Goal: Navigation & Orientation: Find specific page/section

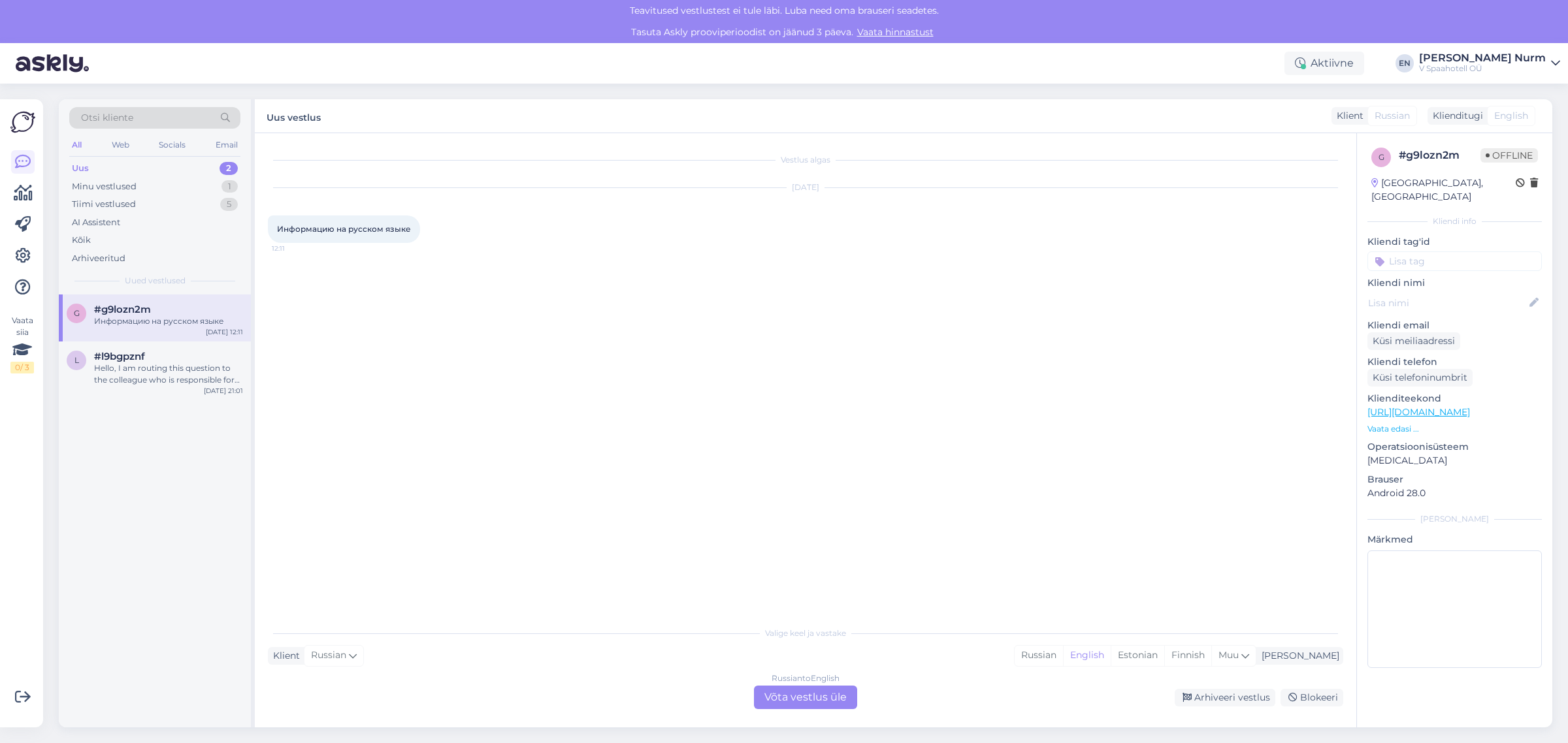
click at [115, 164] on div "Uus 2" at bounding box center [155, 169] width 171 height 19
click at [92, 187] on div "Minu vestlused" at bounding box center [104, 187] width 64 height 13
click at [105, 222] on div "AI Assistent" at bounding box center [96, 223] width 48 height 13
click at [112, 184] on div "Minu vestlused" at bounding box center [104, 187] width 64 height 13
click at [340, 654] on span "Russian" at bounding box center [328, 656] width 35 height 15
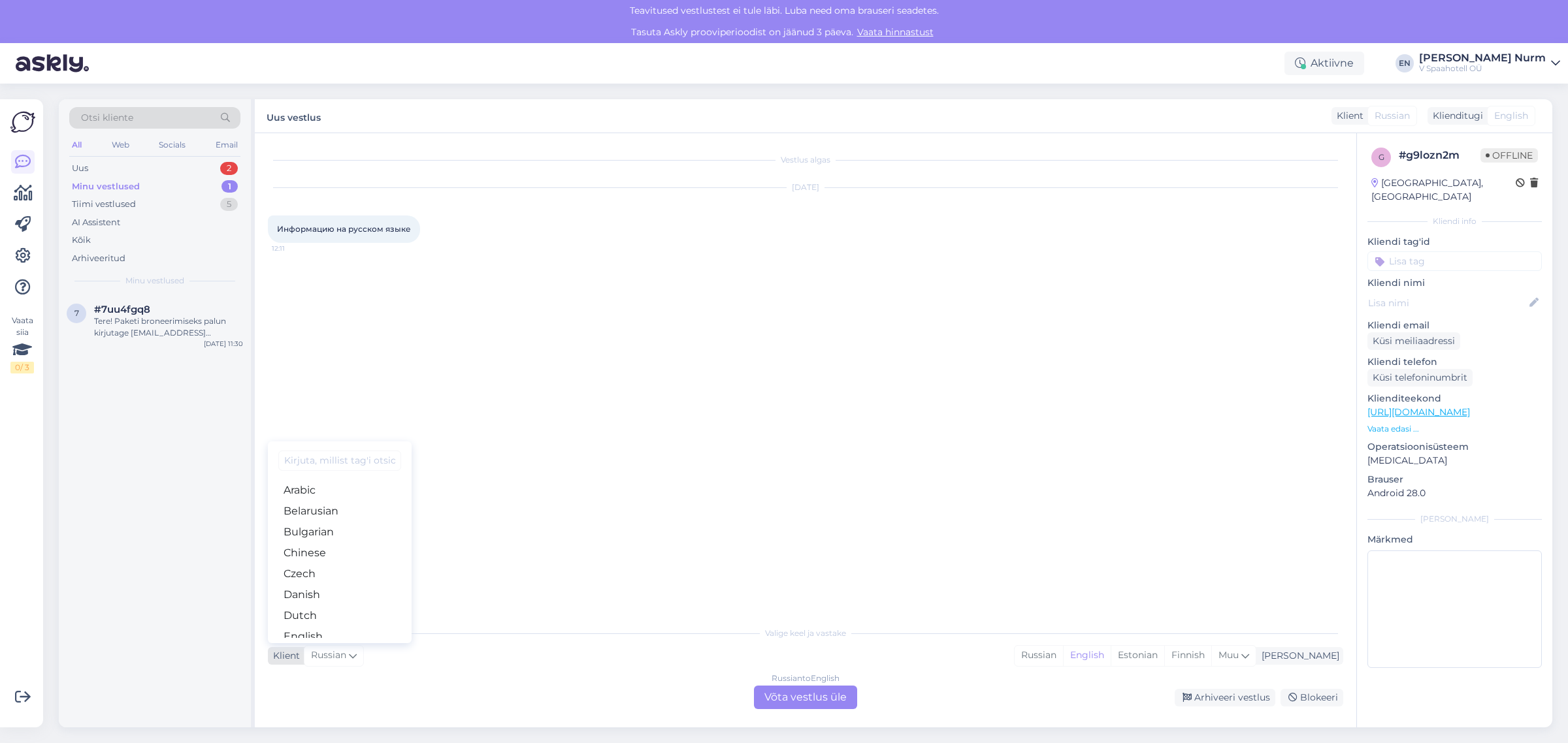
click at [340, 654] on span "Russian" at bounding box center [328, 656] width 35 height 15
click at [27, 119] on img at bounding box center [23, 122] width 25 height 25
click at [23, 288] on icon at bounding box center [23, 288] width 16 height 16
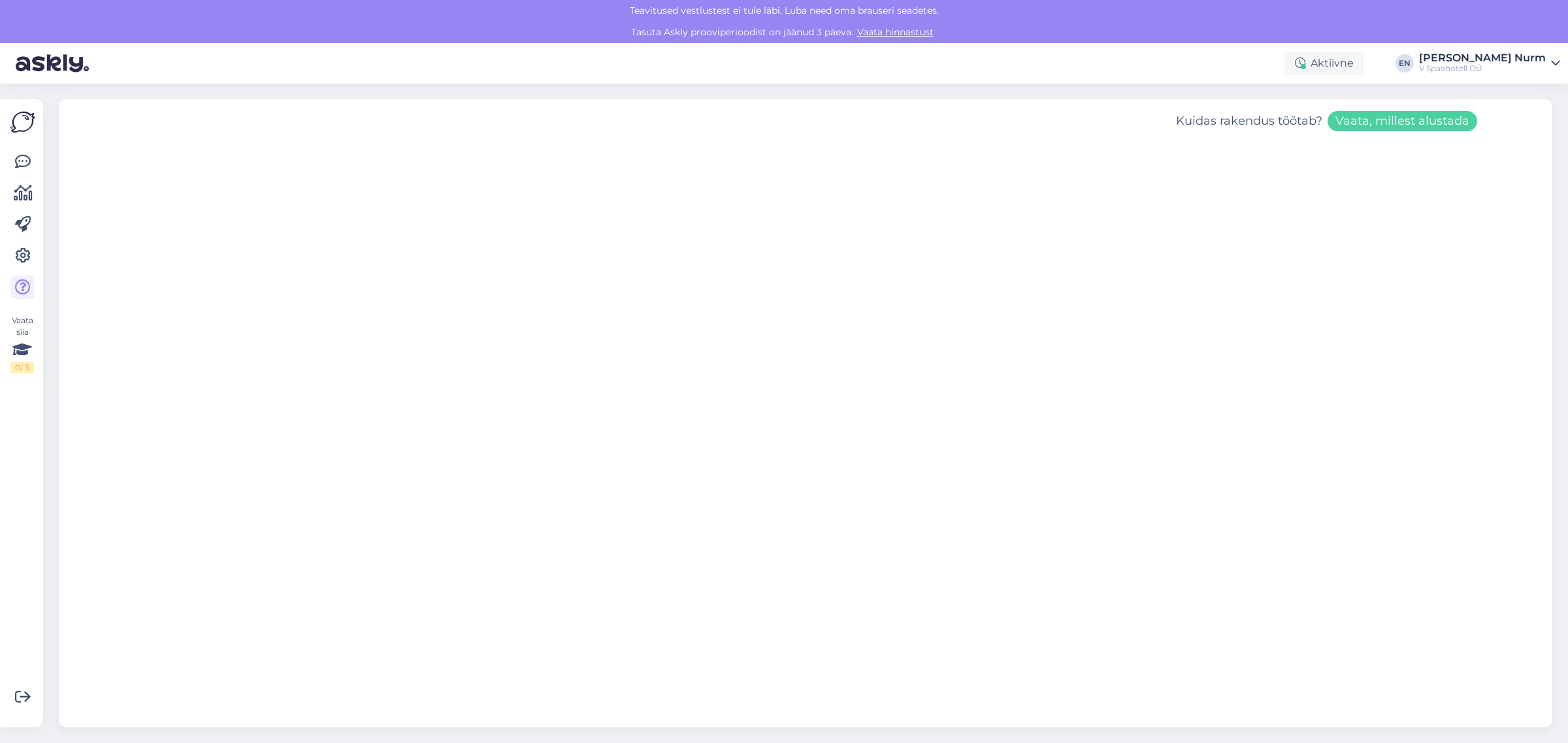
click at [21, 129] on img at bounding box center [23, 122] width 25 height 25
click at [25, 167] on icon at bounding box center [23, 162] width 16 height 16
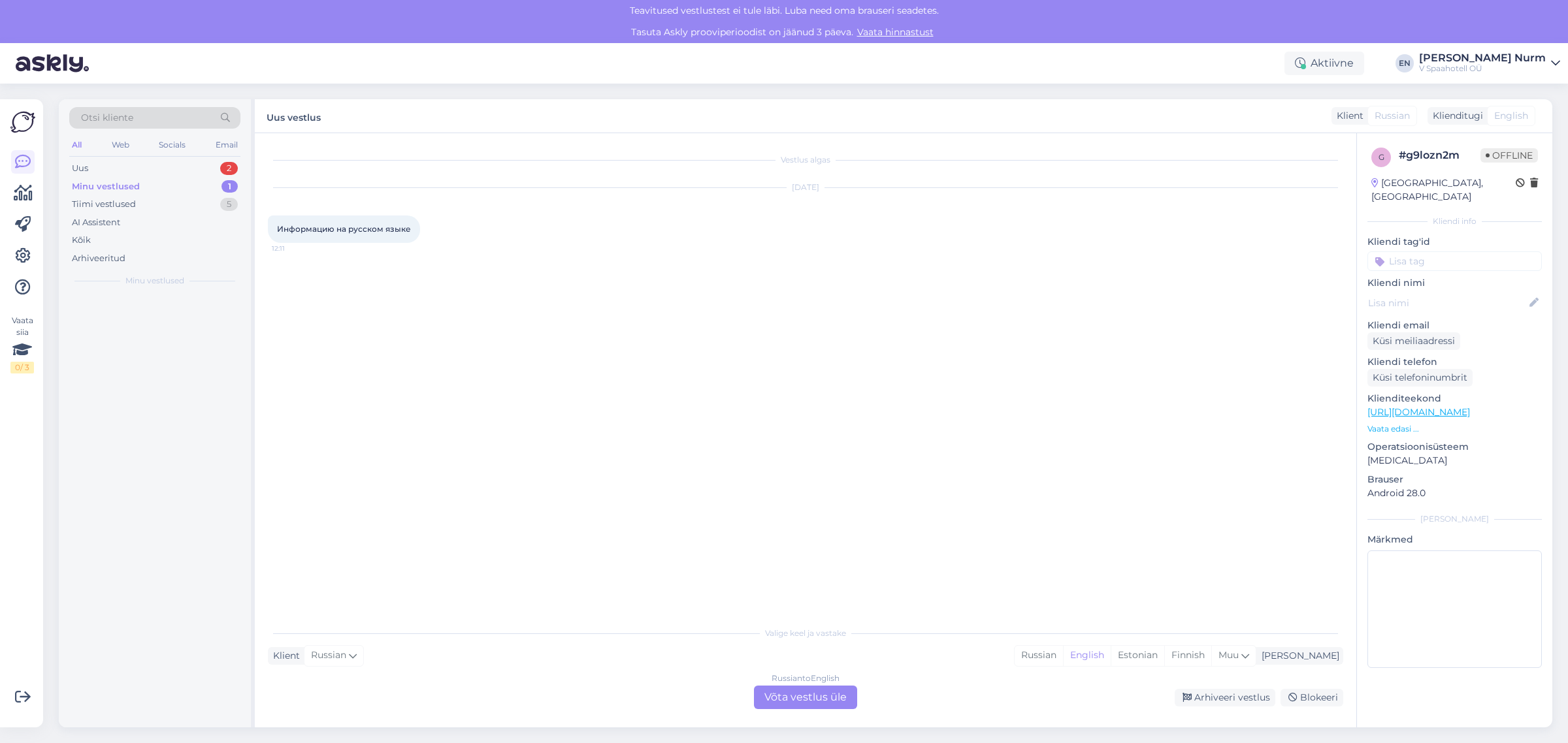
click at [24, 167] on icon at bounding box center [23, 162] width 16 height 16
click at [82, 234] on div "Kõik" at bounding box center [81, 240] width 19 height 13
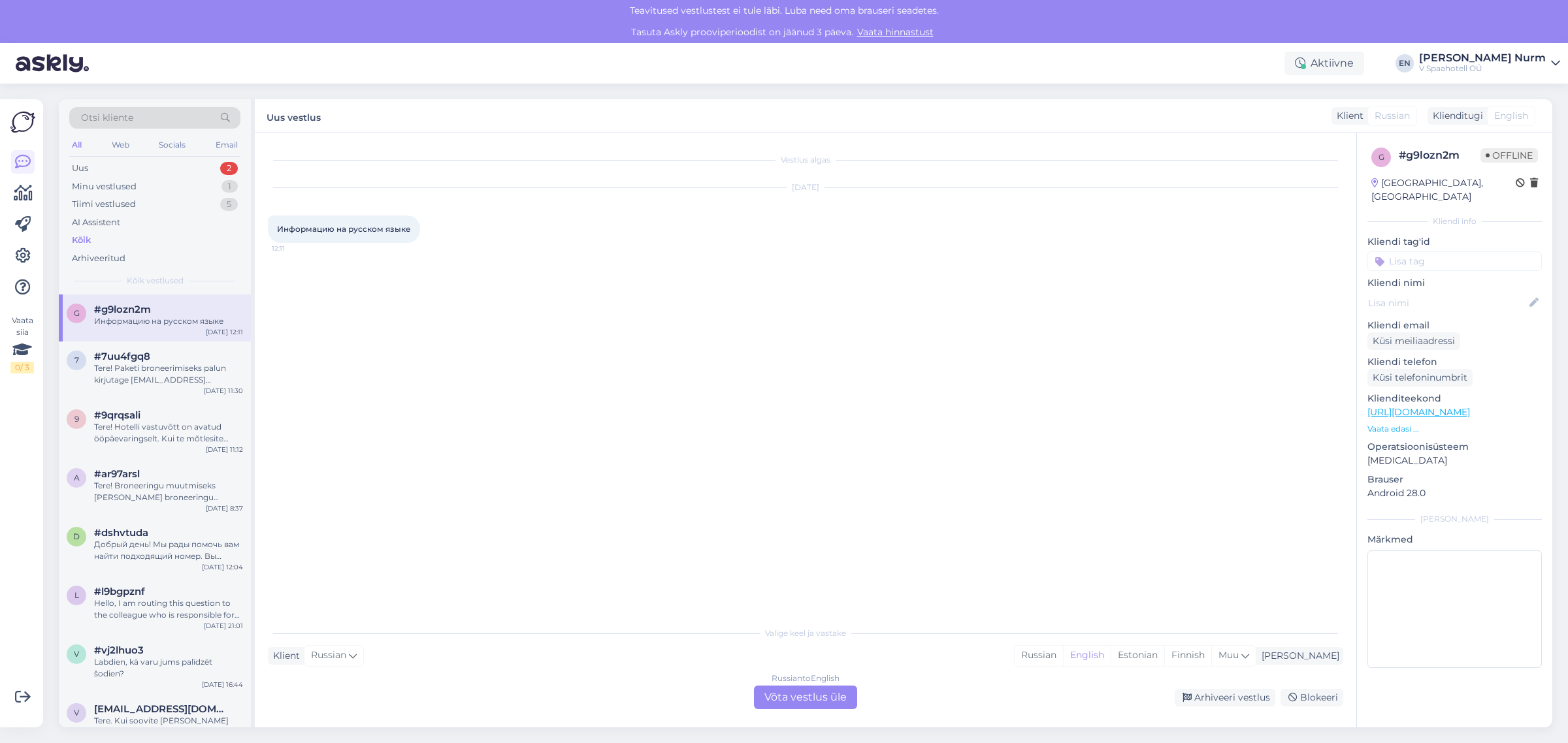
drag, startPoint x: 20, startPoint y: 111, endPoint x: 25, endPoint y: 126, distance: 15.8
click at [20, 111] on img at bounding box center [23, 122] width 25 height 25
click at [15, 220] on icon at bounding box center [23, 225] width 16 height 16
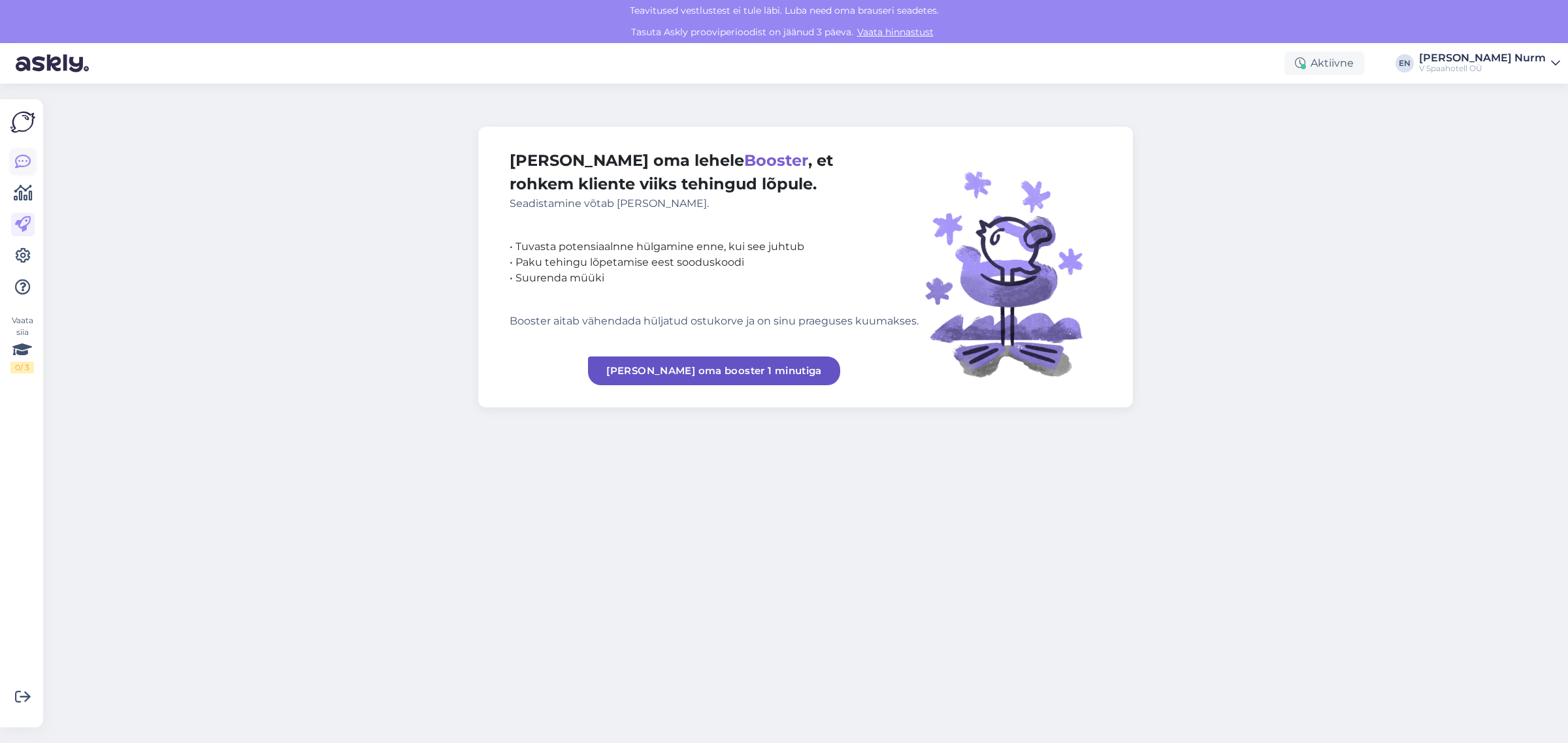
click at [21, 158] on icon at bounding box center [23, 162] width 16 height 16
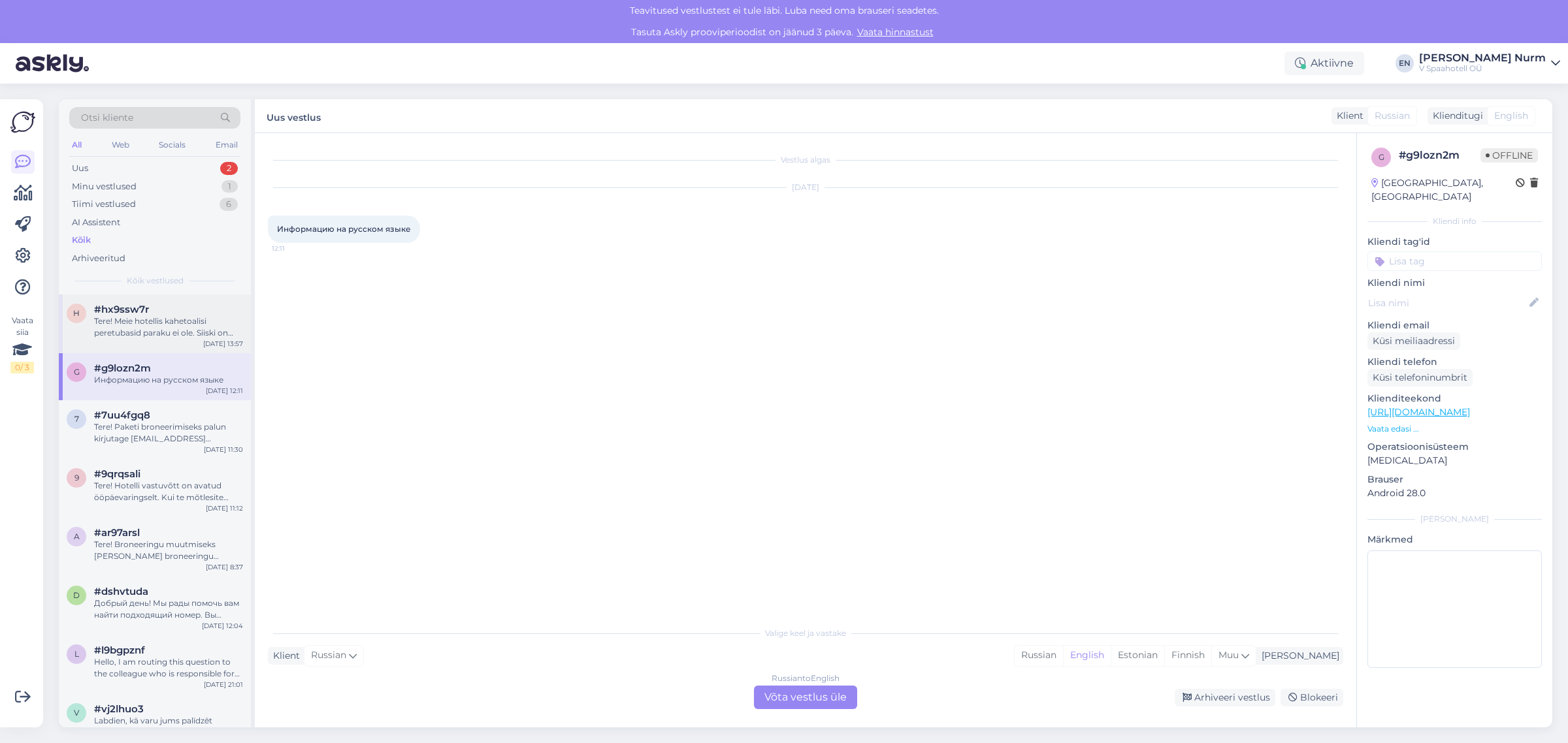
click at [129, 327] on div "Tere! Meie hotellis kahetoalisi peretubasid paraku ei ole. Siiski on Superior t…" at bounding box center [169, 327] width 149 height 23
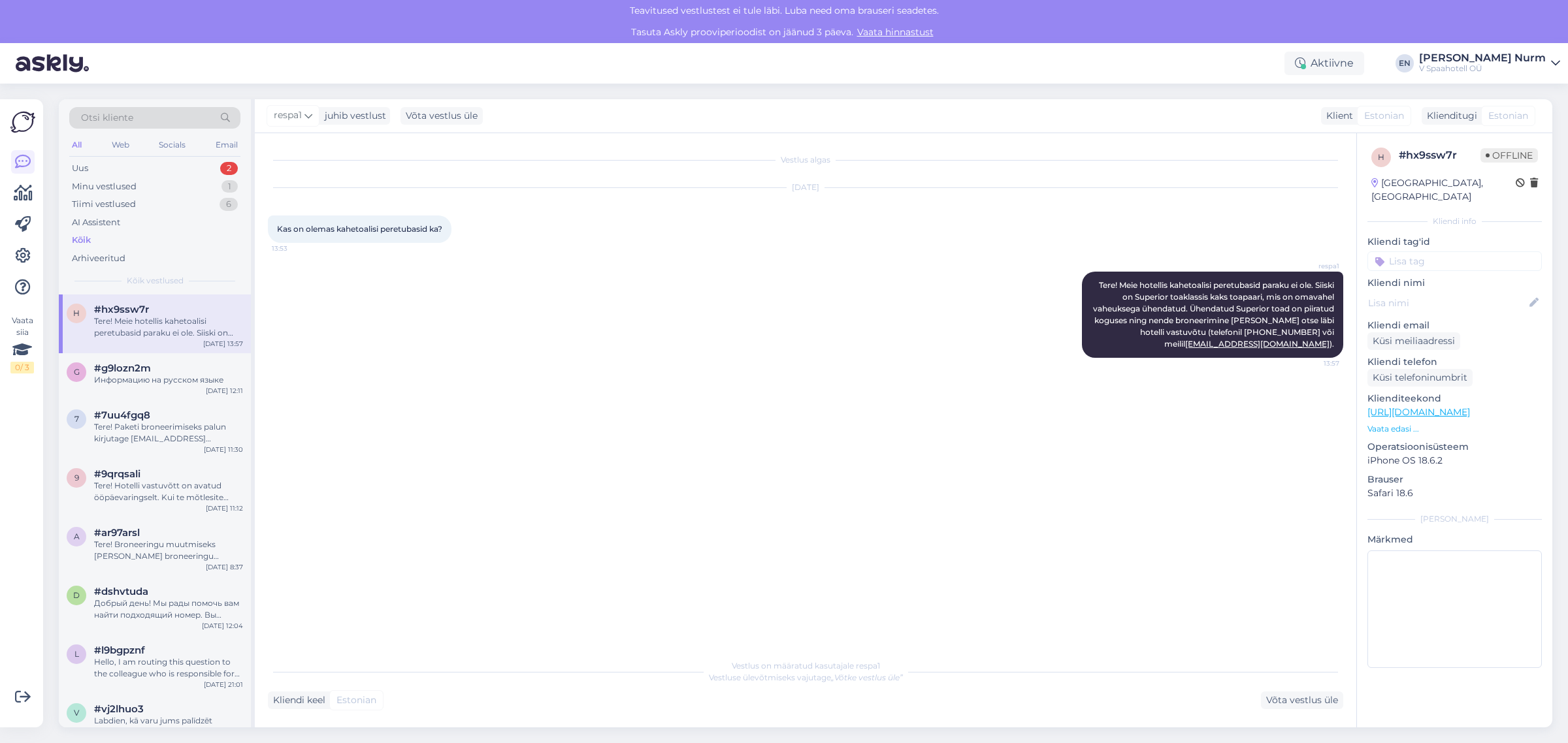
drag, startPoint x: 1236, startPoint y: 302, endPoint x: 1073, endPoint y: 501, distance: 257.2
click at [1073, 501] on div "Vestlus algas [DATE] Kas on olemas kahetoalisi peretubasid ka? 13:53 respa1 Ter…" at bounding box center [811, 393] width 1087 height 495
click at [129, 327] on div "Tere! Meie hotellis kahetoalisi peretubasid paraku ei ole. Siiski on Superior t…" at bounding box center [169, 327] width 149 height 23
click at [23, 119] on img at bounding box center [23, 122] width 25 height 25
click at [18, 190] on icon at bounding box center [23, 193] width 19 height 16
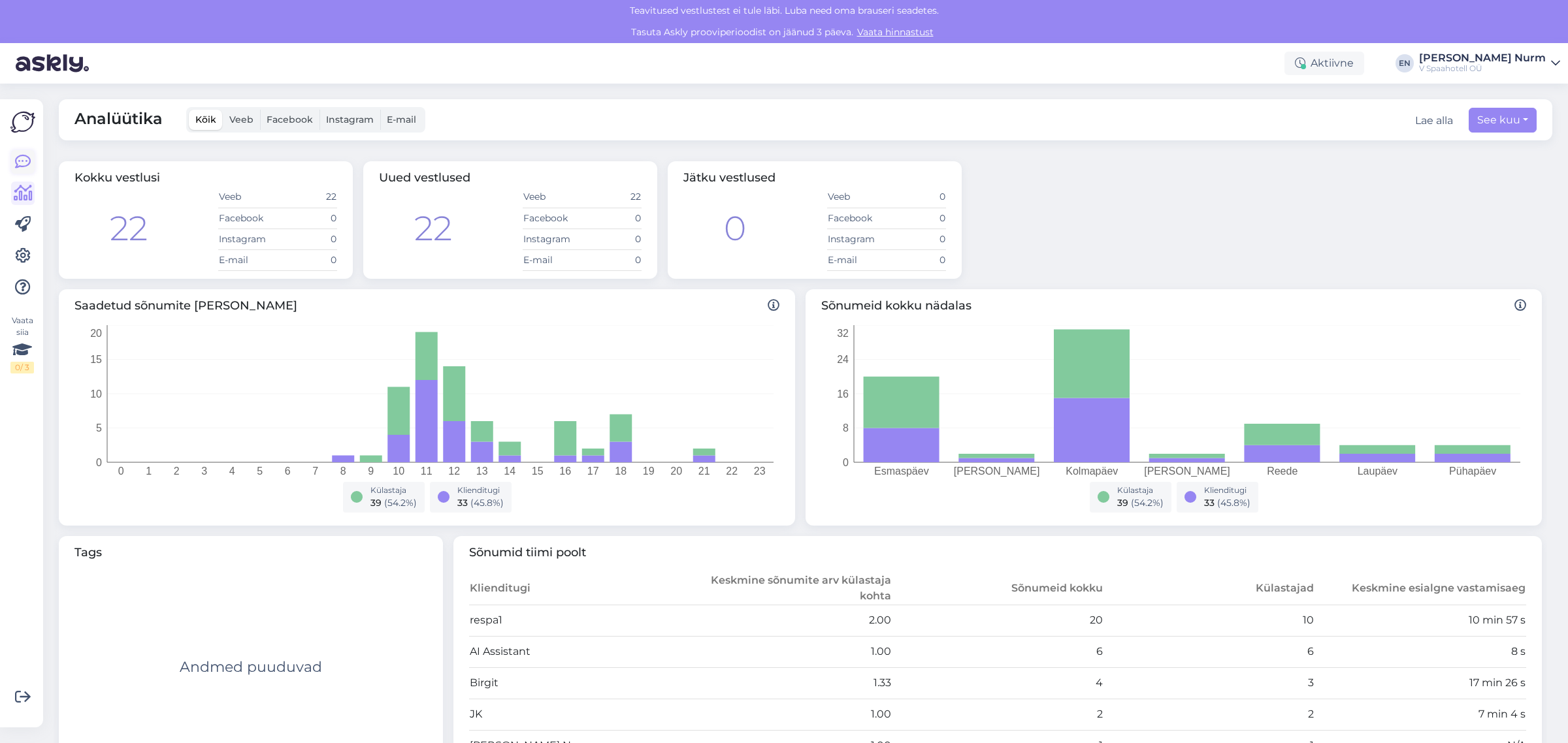
click at [17, 158] on icon at bounding box center [23, 162] width 16 height 16
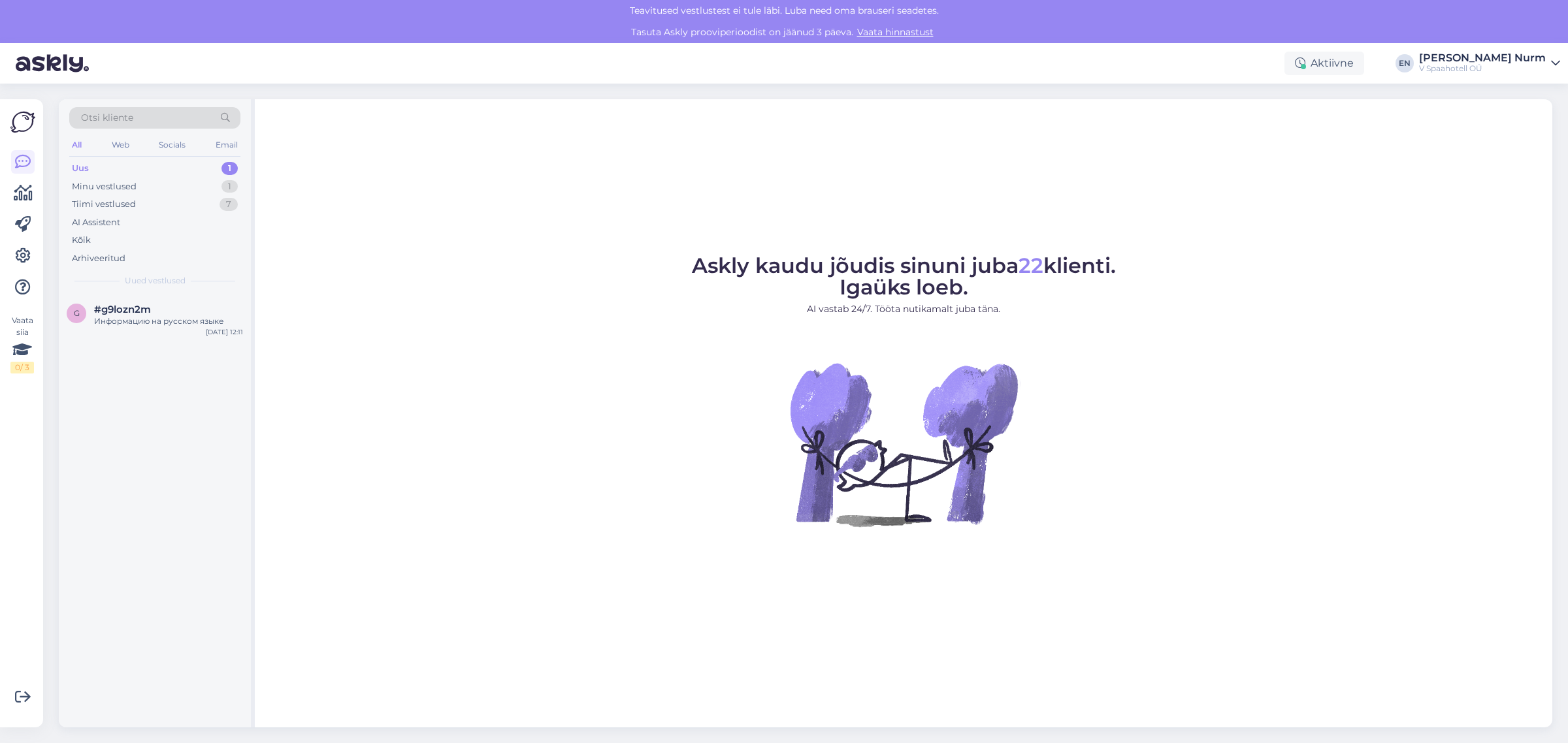
drag, startPoint x: 27, startPoint y: 157, endPoint x: 54, endPoint y: 165, distance: 28.2
click at [27, 157] on icon at bounding box center [23, 162] width 16 height 16
